Goal: Task Accomplishment & Management: Use online tool/utility

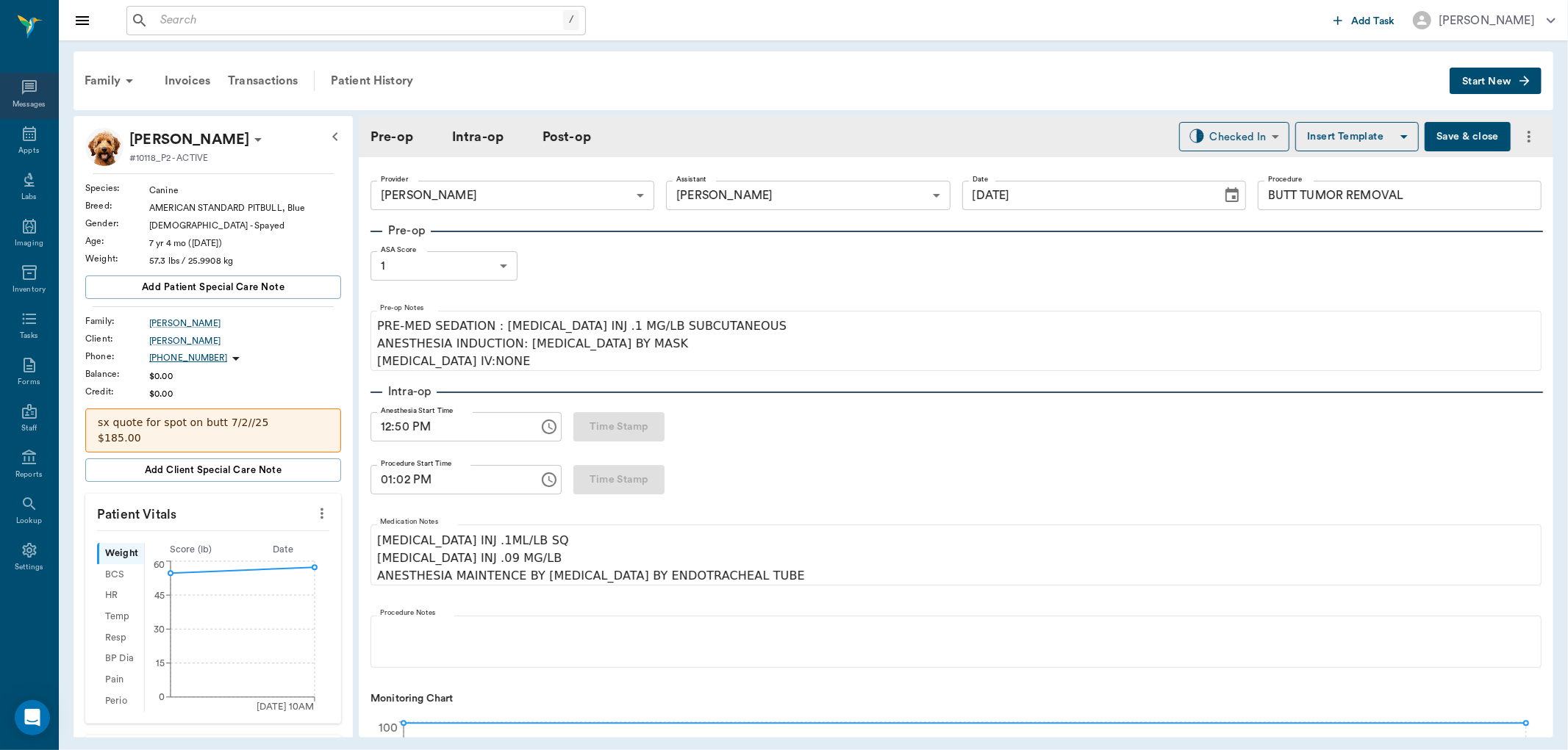
scroll to position [1387, 0]
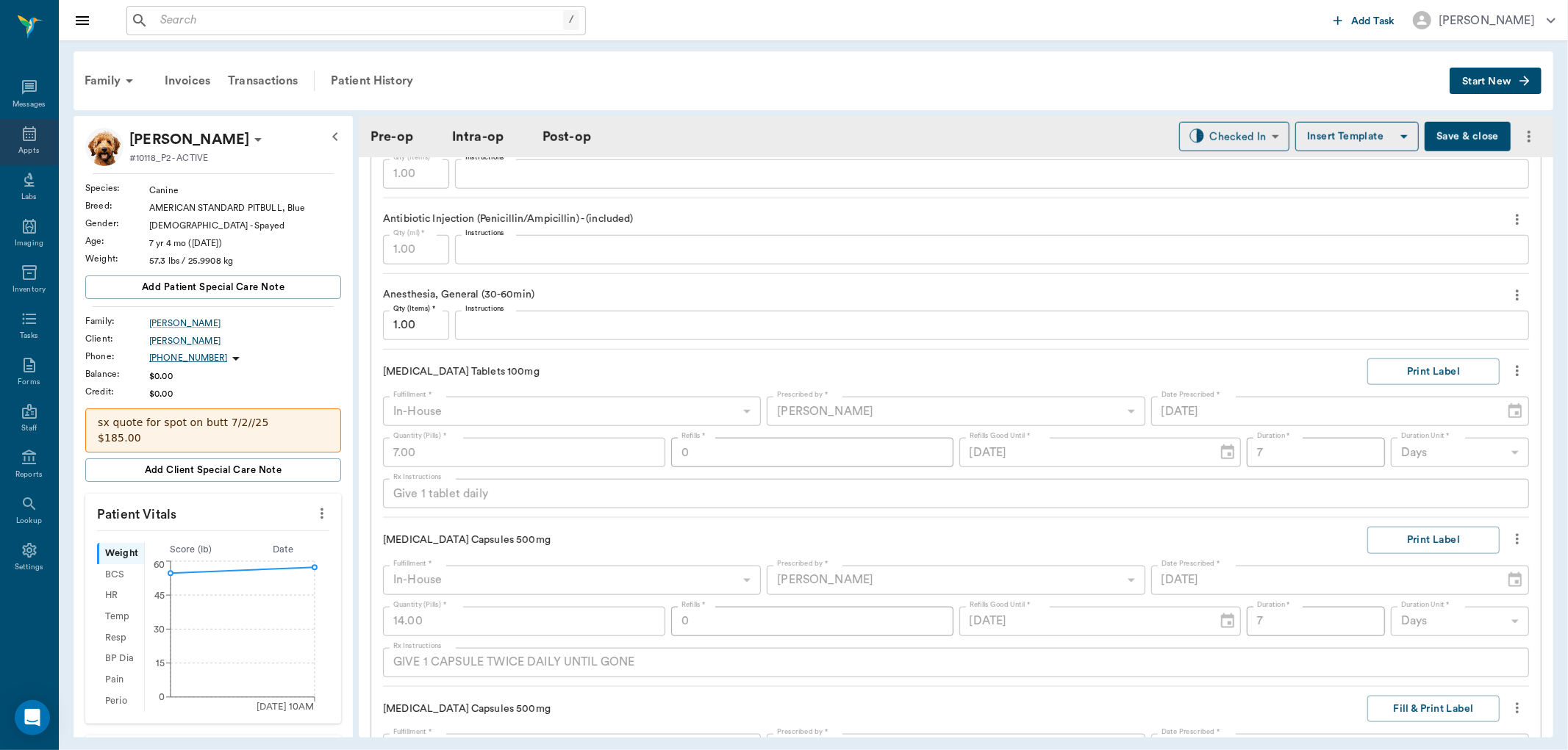
click at [28, 137] on icon at bounding box center [30, 134] width 13 height 15
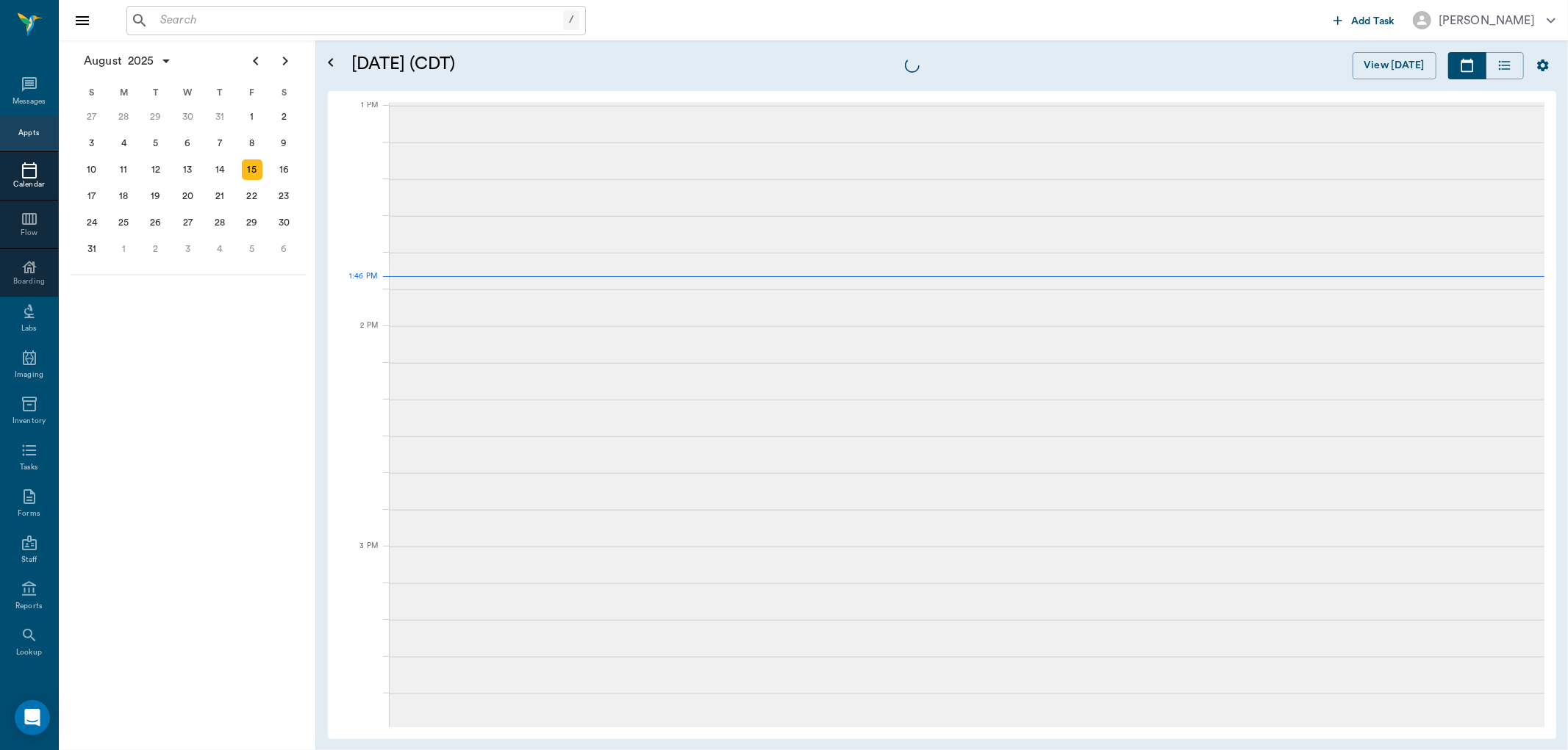
scroll to position [1103, 0]
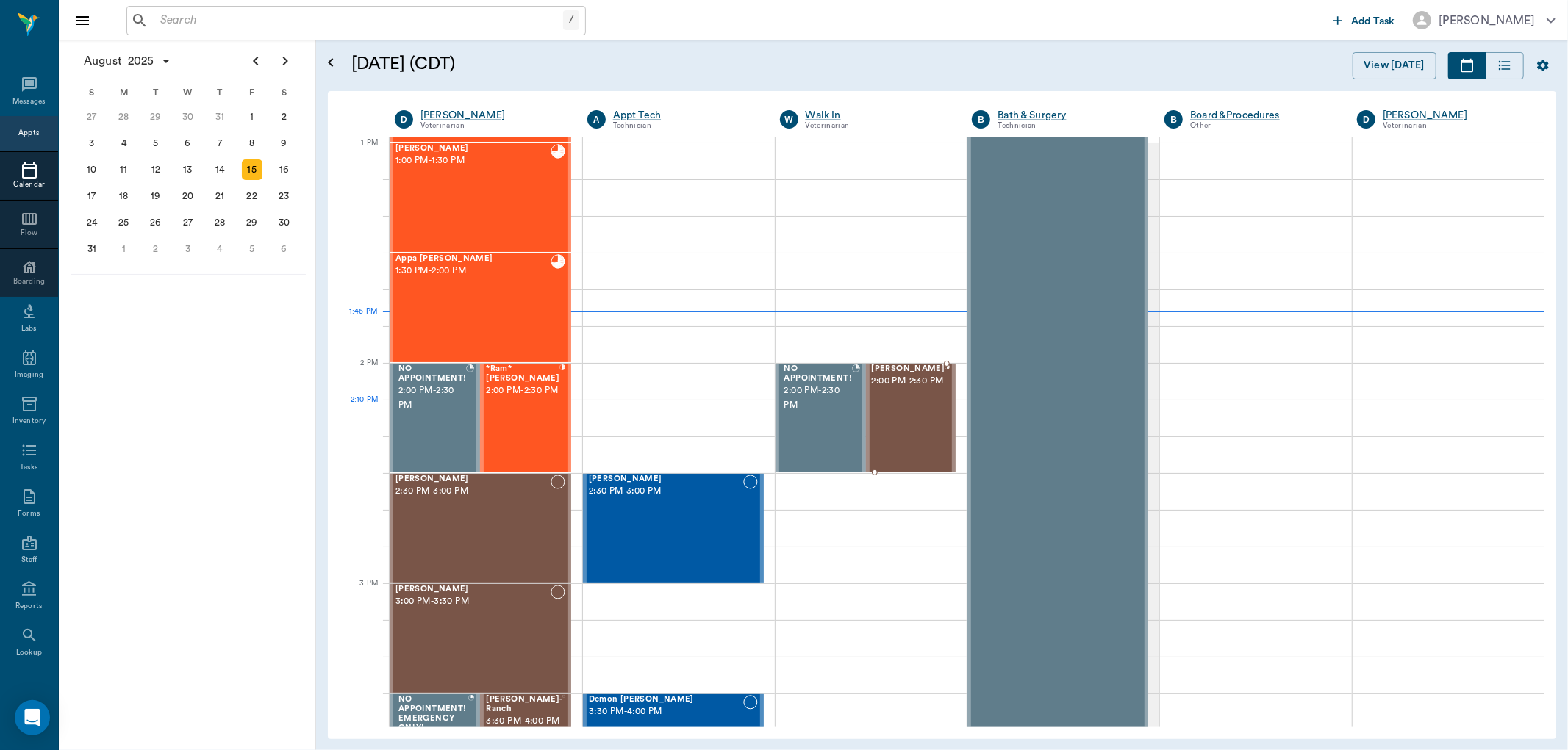
click at [914, 412] on div "[PERSON_NAME] 2:00 PM - 2:30 PM" at bounding box center [907, 418] width 73 height 107
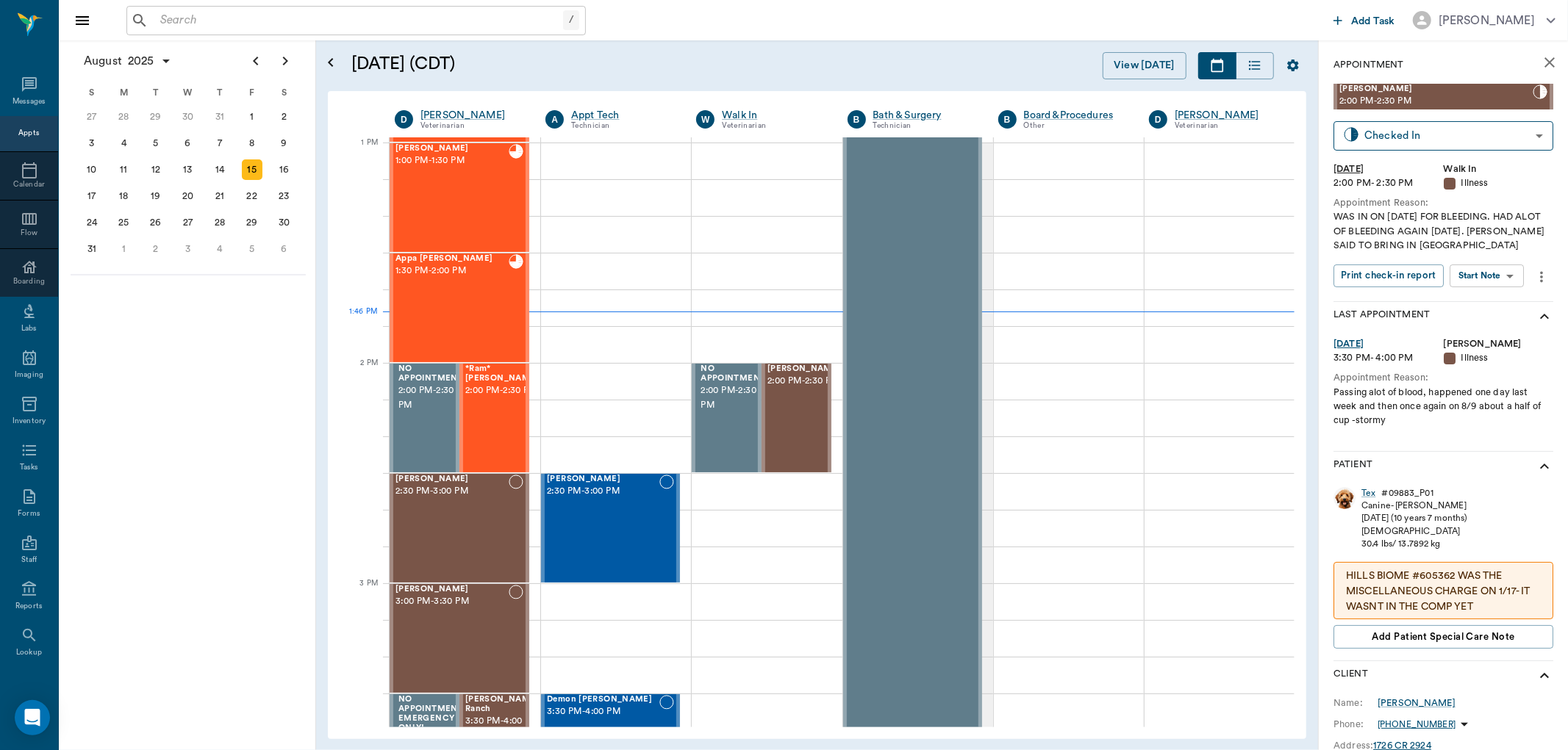
click at [1501, 280] on body "/ ​ Add Task [PERSON_NAME] Nectar Messages Appts Calendar Flow Boarding Labs Im…" at bounding box center [784, 375] width 1568 height 750
click at [1507, 301] on li "Start SOAP" at bounding box center [1488, 305] width 102 height 24
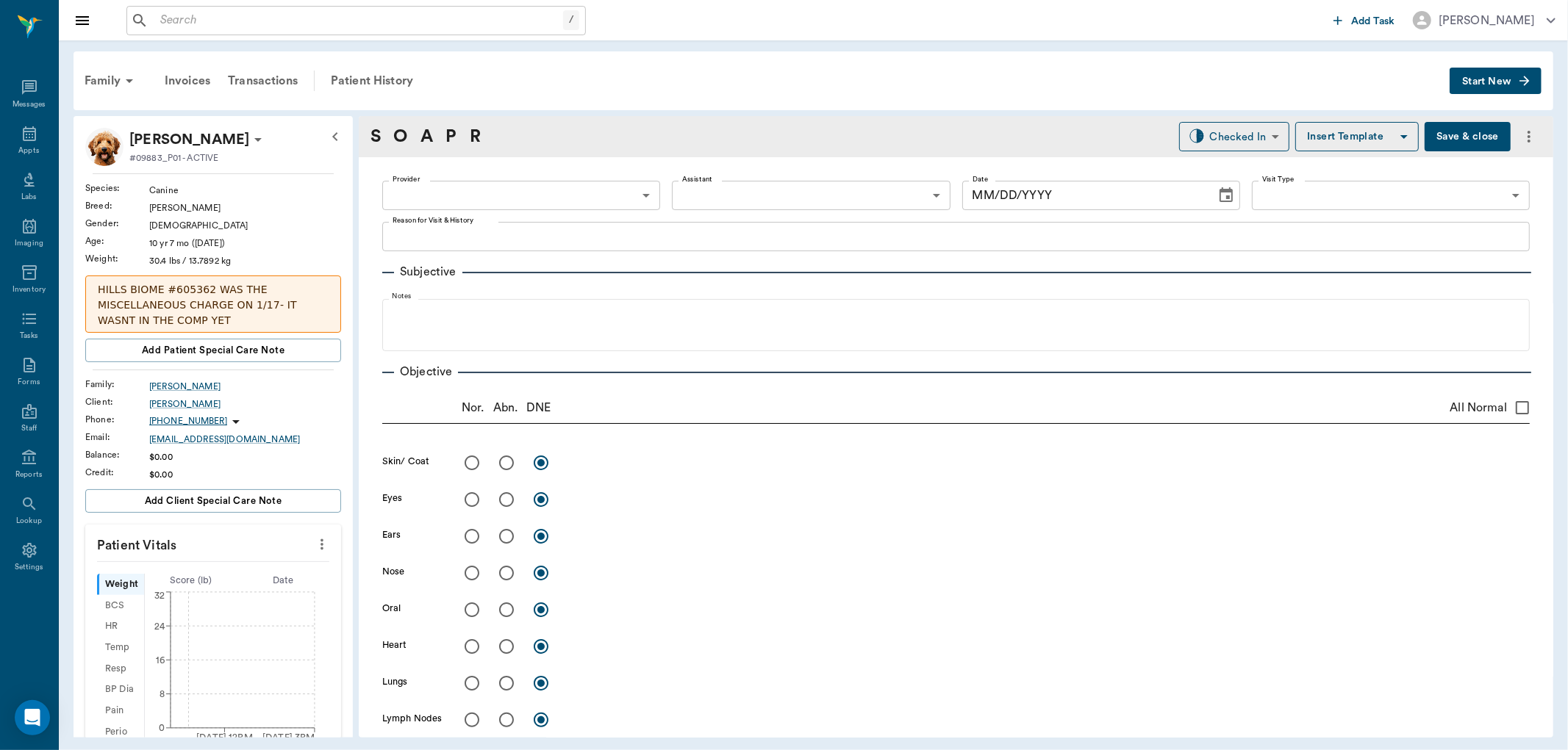
type input "63ee68728bdb516679580557"
type input "65d2be4f46e3a538d89b8c15"
type textarea "WAS IN ON [DATE] FOR BLEEDING. HAD ALOT OF BLEEDING AGAIN [DATE]. [PERSON_NAME]…"
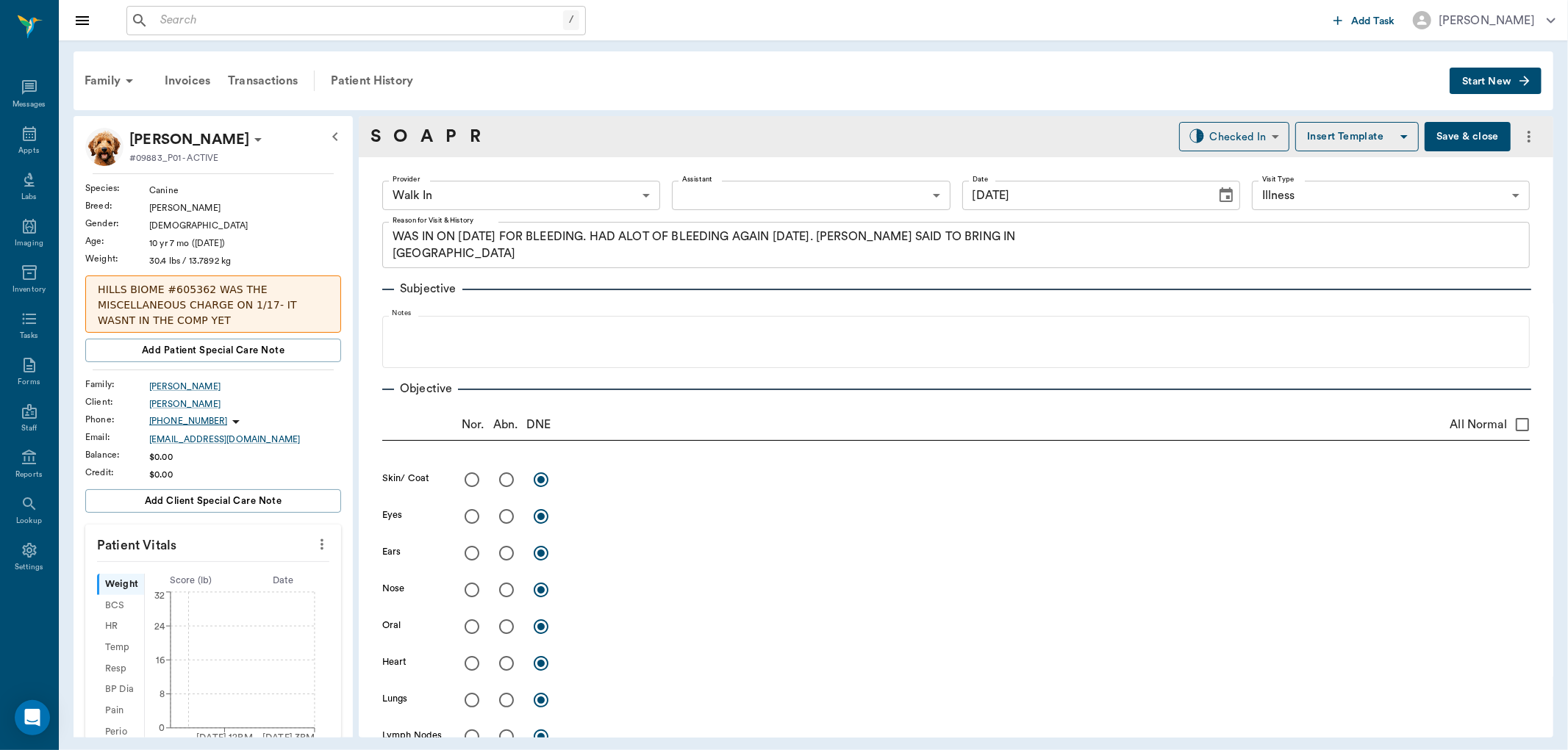
type input "[DATE]"
click at [624, 200] on body "/ ​ Add Task [PERSON_NAME] Nectar Messages Appts Labs Imaging Inventory Tasks F…" at bounding box center [784, 375] width 1568 height 750
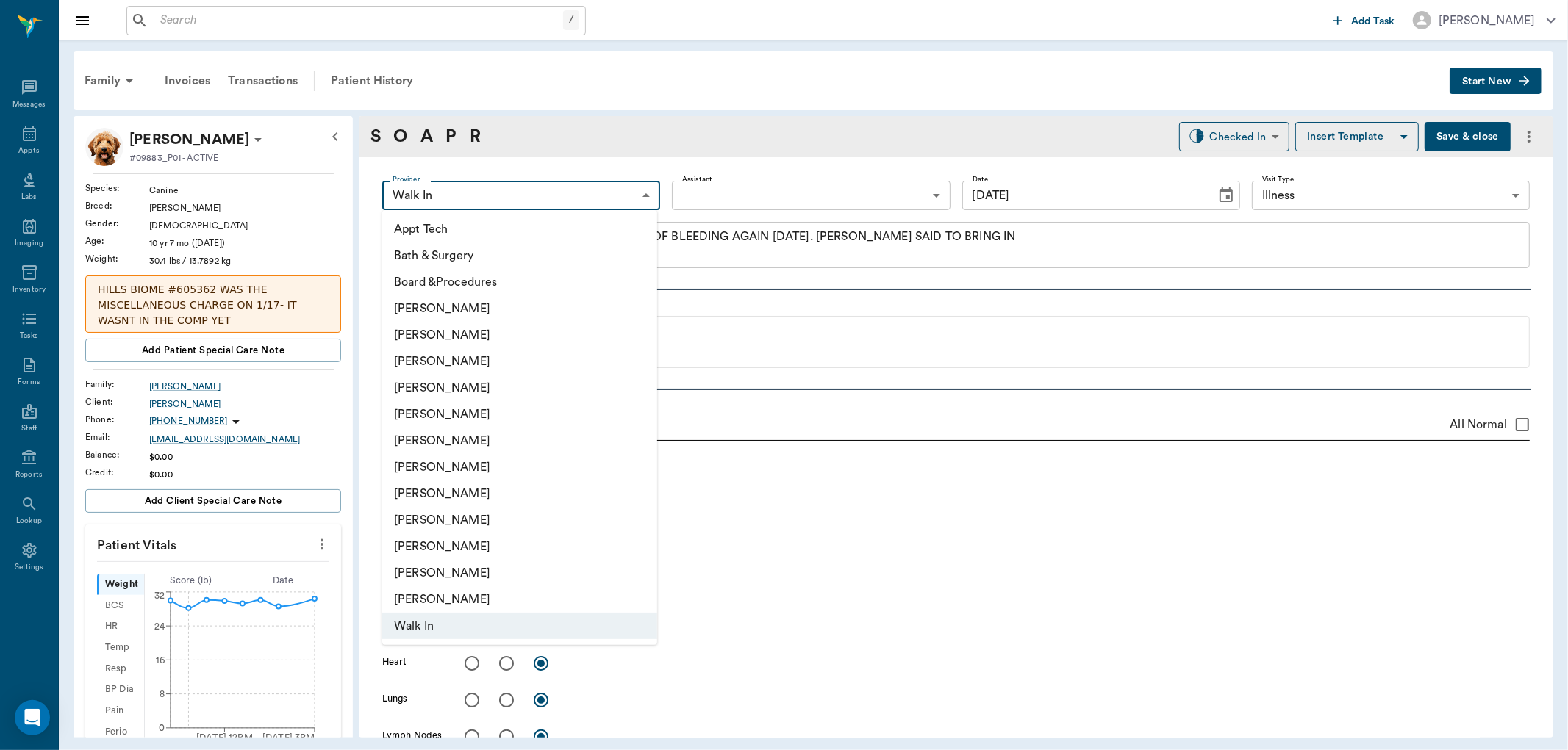
click at [526, 370] on li "[PERSON_NAME]" at bounding box center [519, 362] width 275 height 27
type input "63ec2f075fda476ae8351a4d"
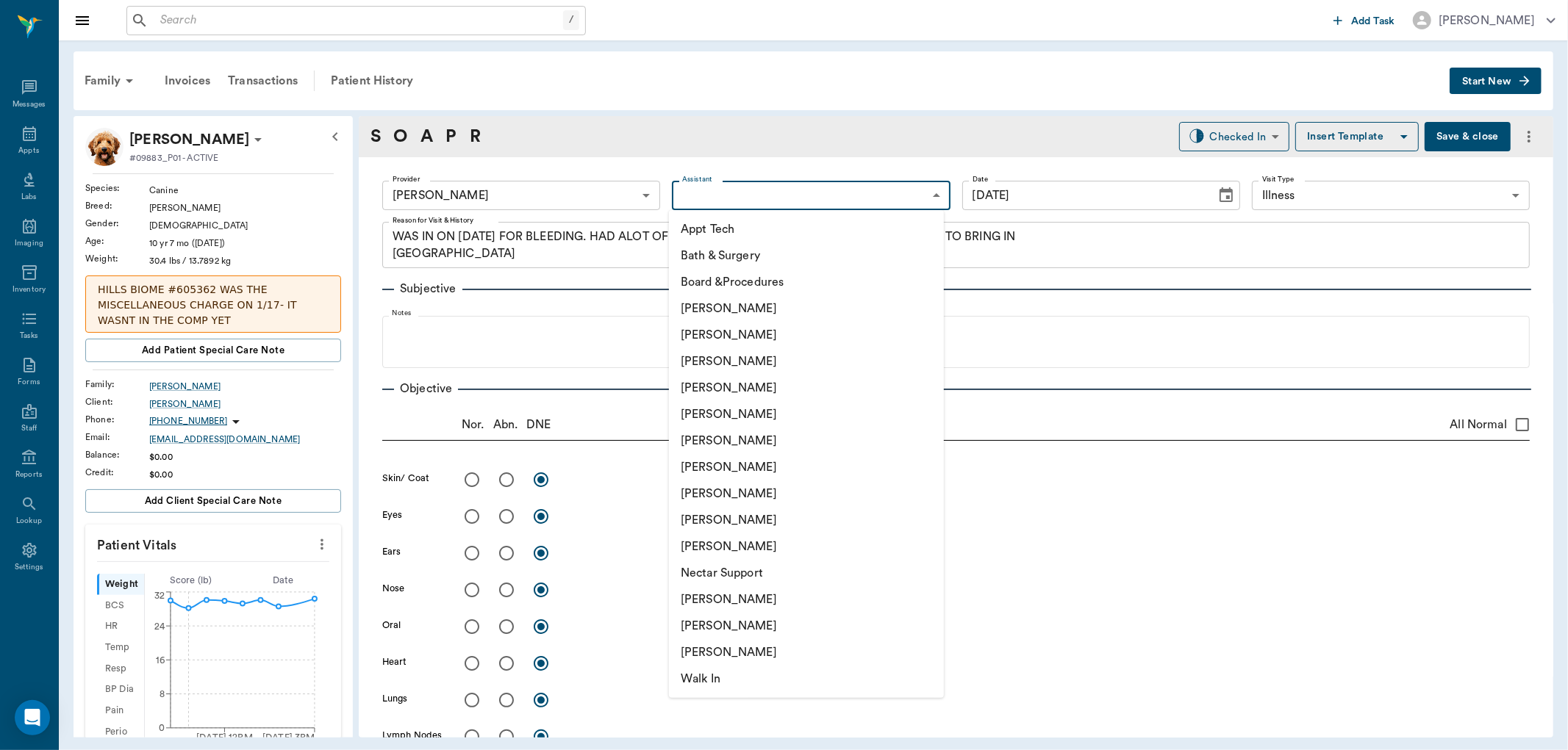
click at [820, 208] on body "/ ​ Add Task [PERSON_NAME] Nectar Messages Appts Labs Imaging Inventory Tasks F…" at bounding box center [784, 375] width 1568 height 750
click at [317, 541] on div at bounding box center [784, 375] width 1568 height 750
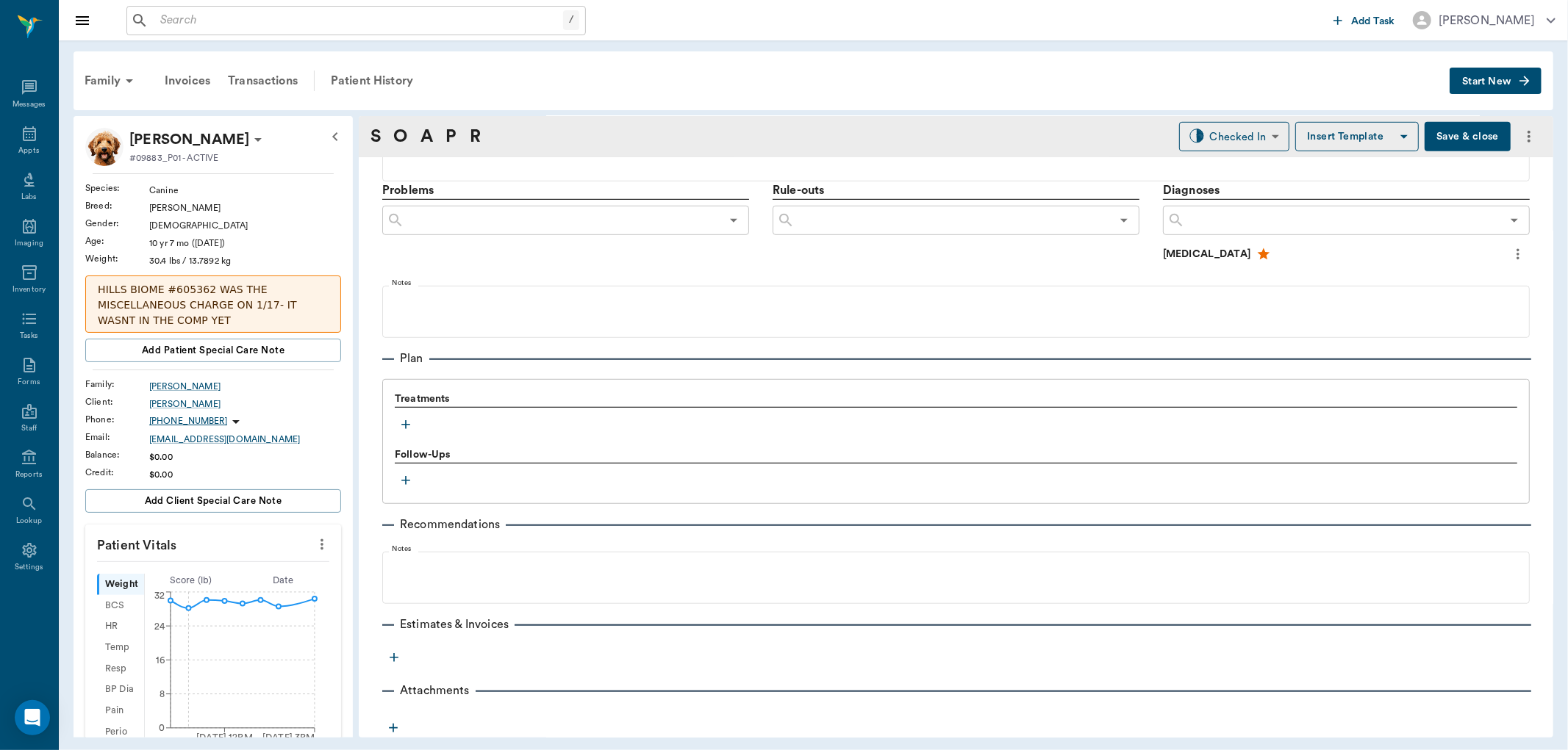
scroll to position [820, 0]
click at [399, 424] on icon "button" at bounding box center [406, 424] width 15 height 15
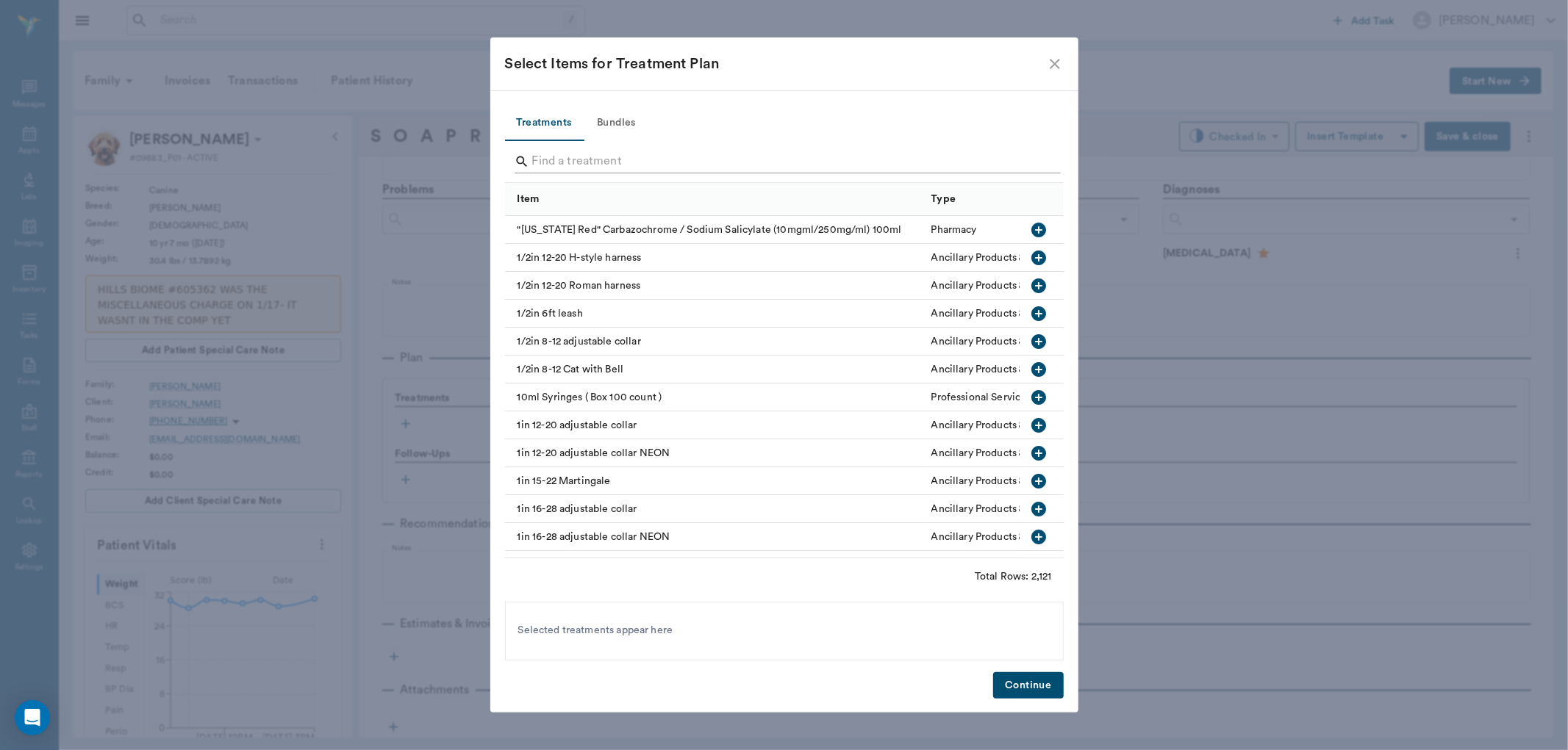
click at [670, 162] on input "Search" at bounding box center [785, 161] width 507 height 23
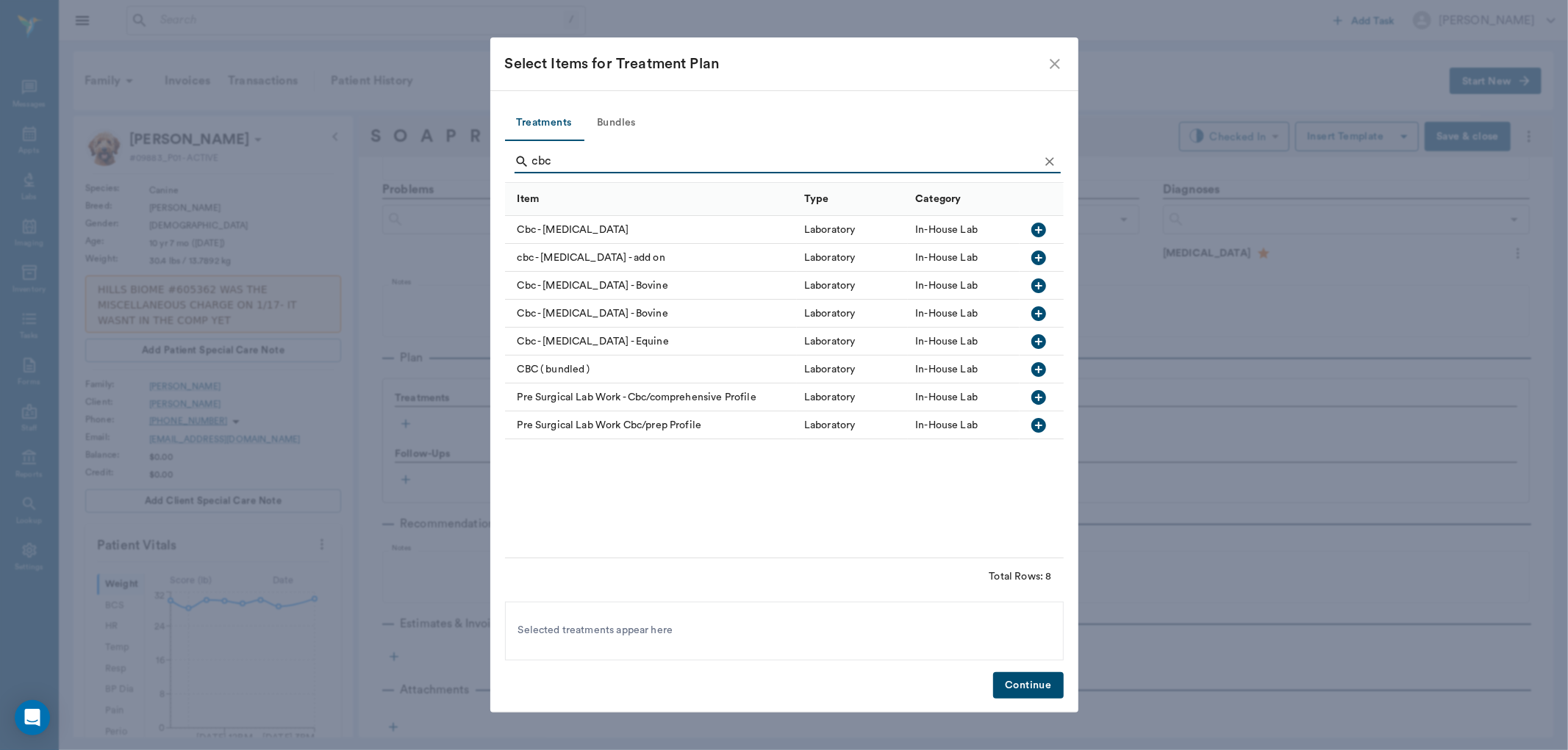
type input "cbc"
click at [1046, 227] on icon "button" at bounding box center [1038, 229] width 18 height 18
click at [1043, 678] on button "Continue" at bounding box center [1028, 685] width 69 height 27
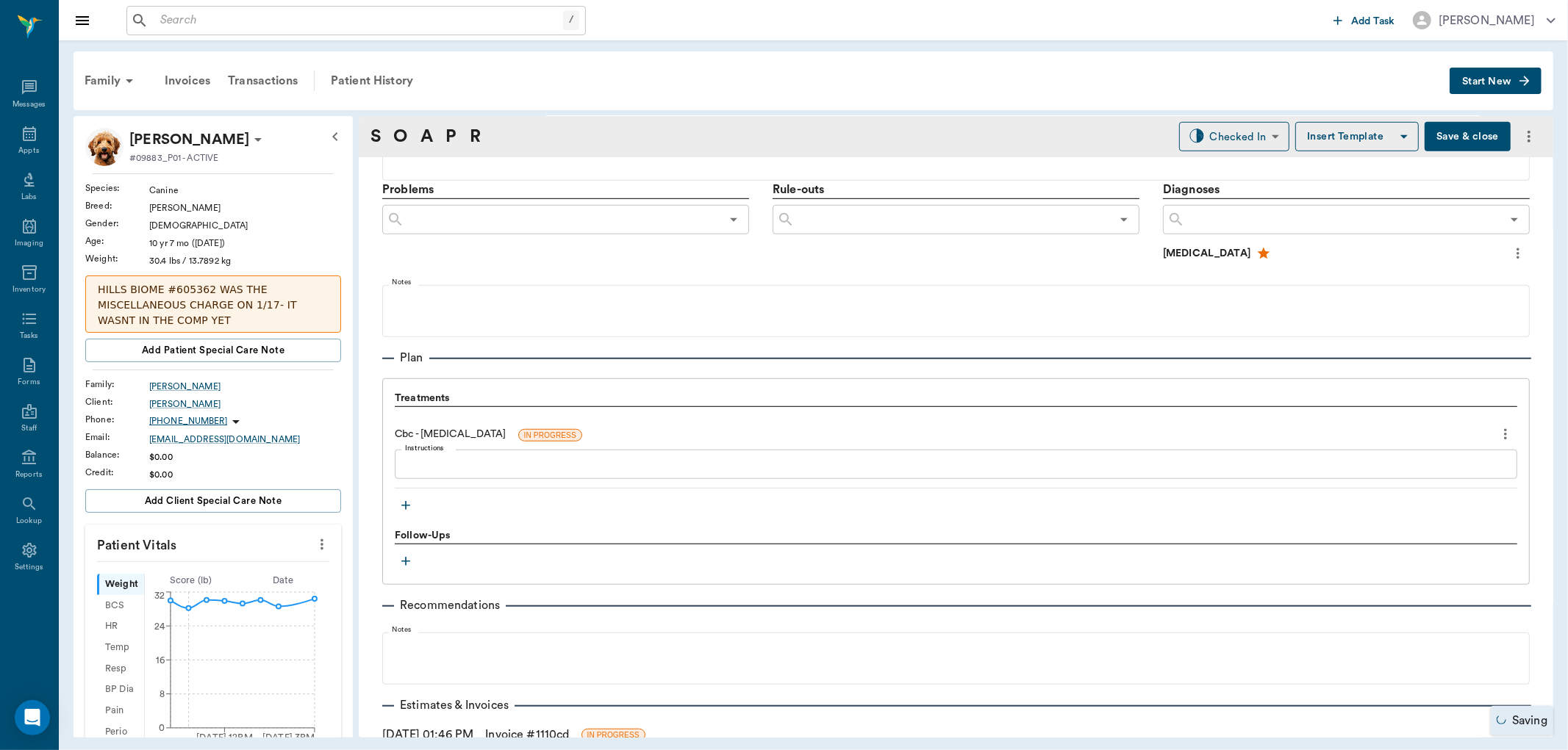
click at [410, 514] on button "button" at bounding box center [406, 506] width 22 height 22
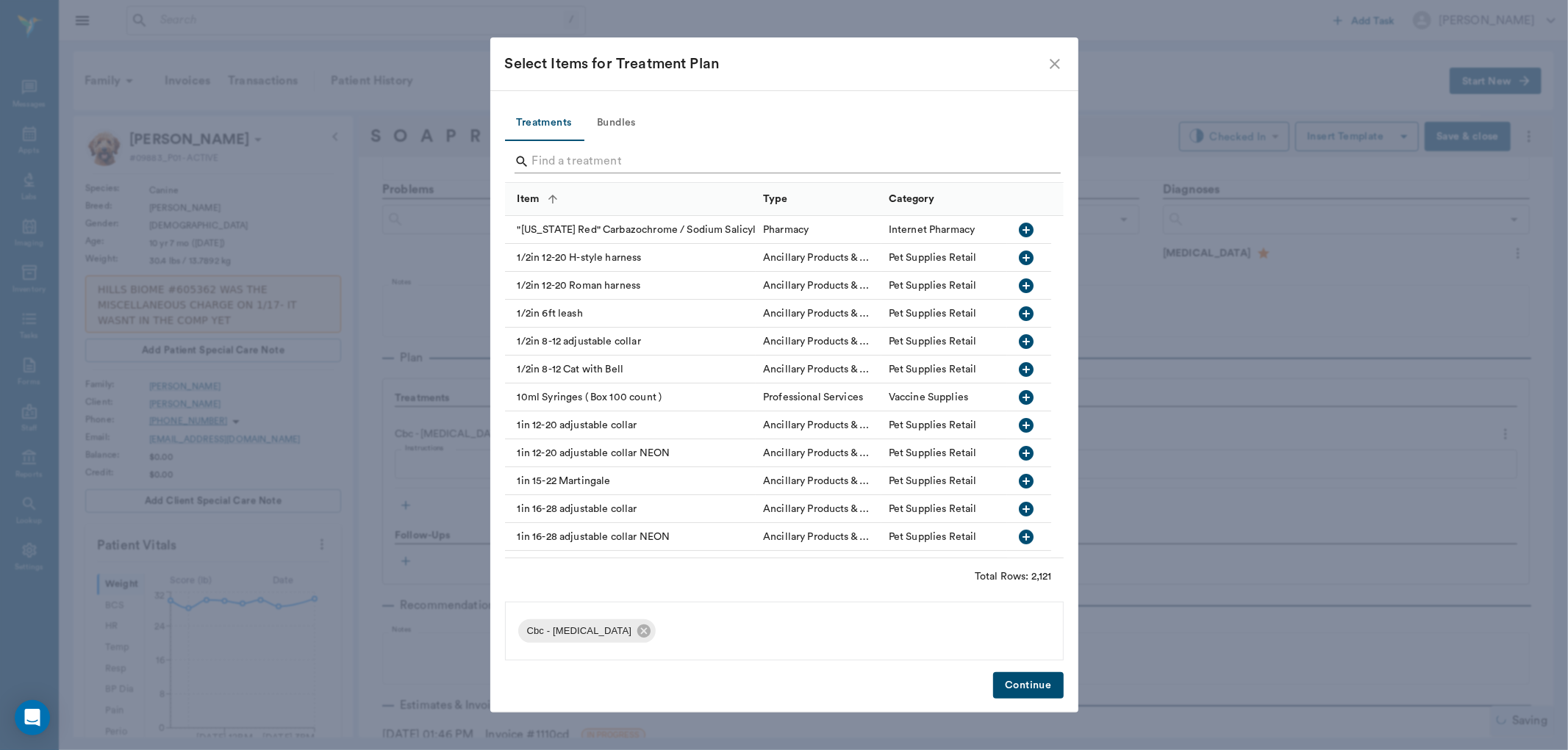
click at [717, 153] on input "Search" at bounding box center [785, 161] width 507 height 23
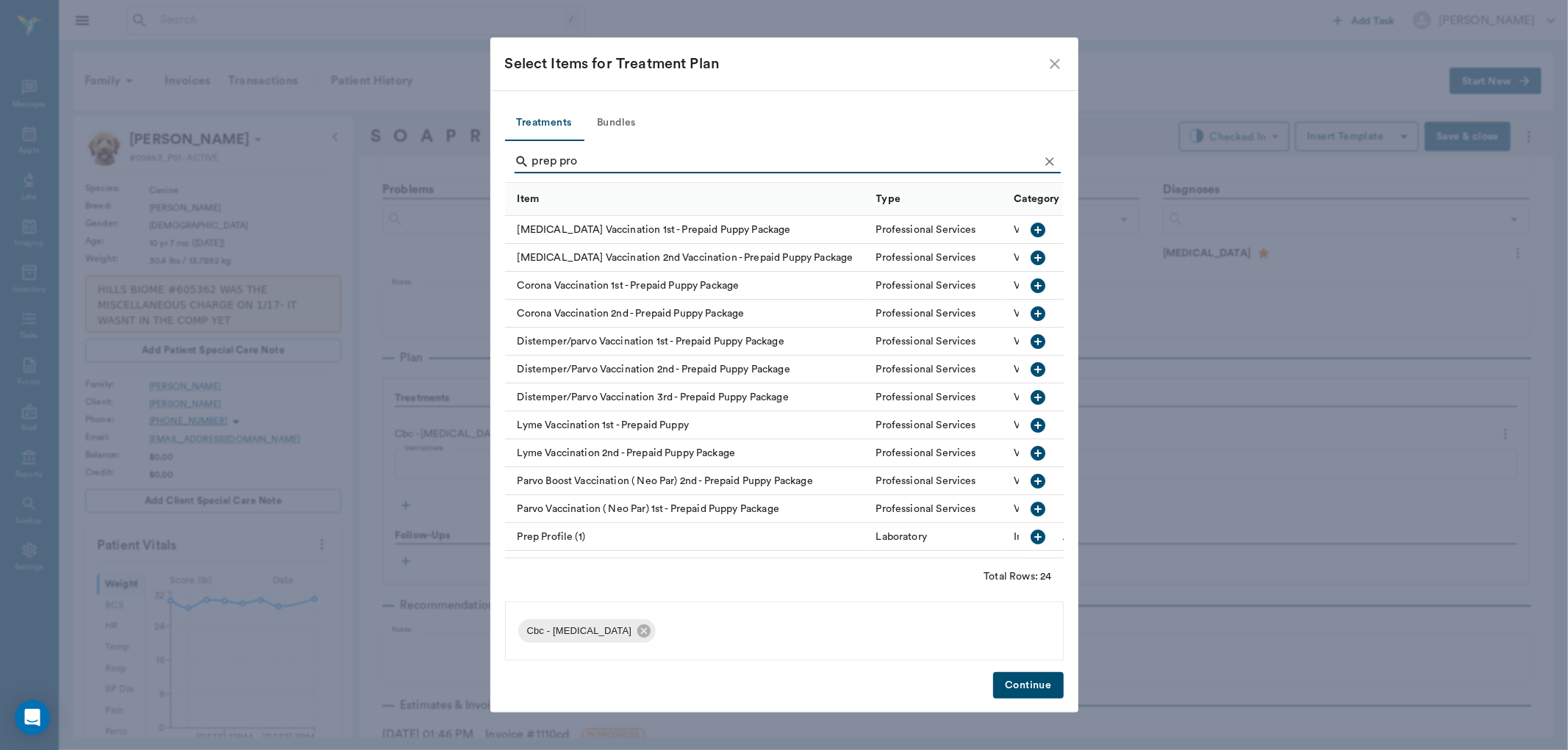
type input "prep pro"
click at [1031, 535] on icon "button" at bounding box center [1039, 537] width 15 height 15
click at [1046, 682] on button "Continue" at bounding box center [1028, 685] width 69 height 27
